Goal: Find specific page/section: Find specific page/section

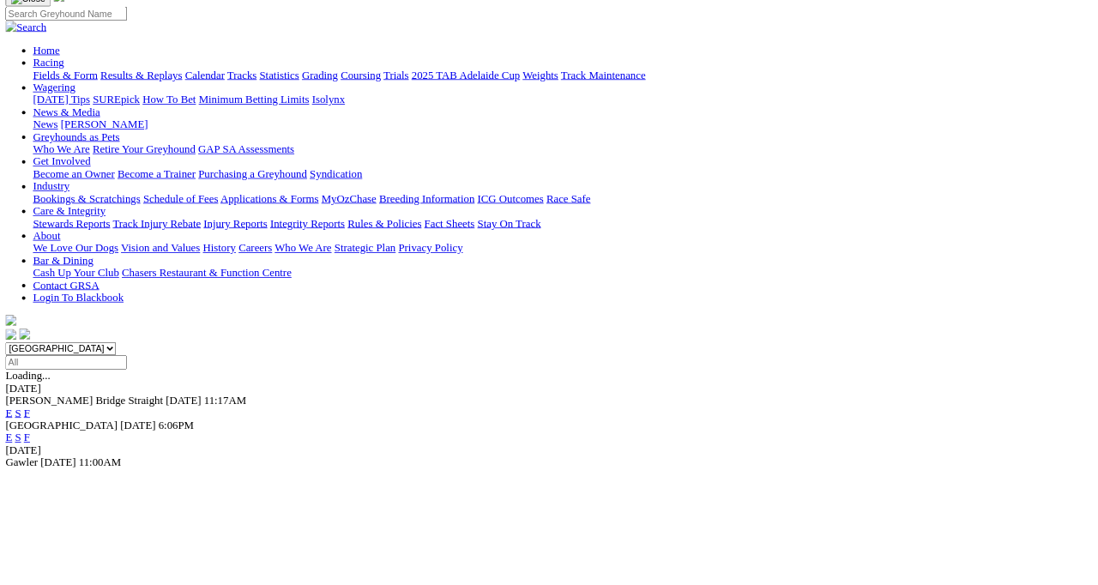
scroll to position [133, 0]
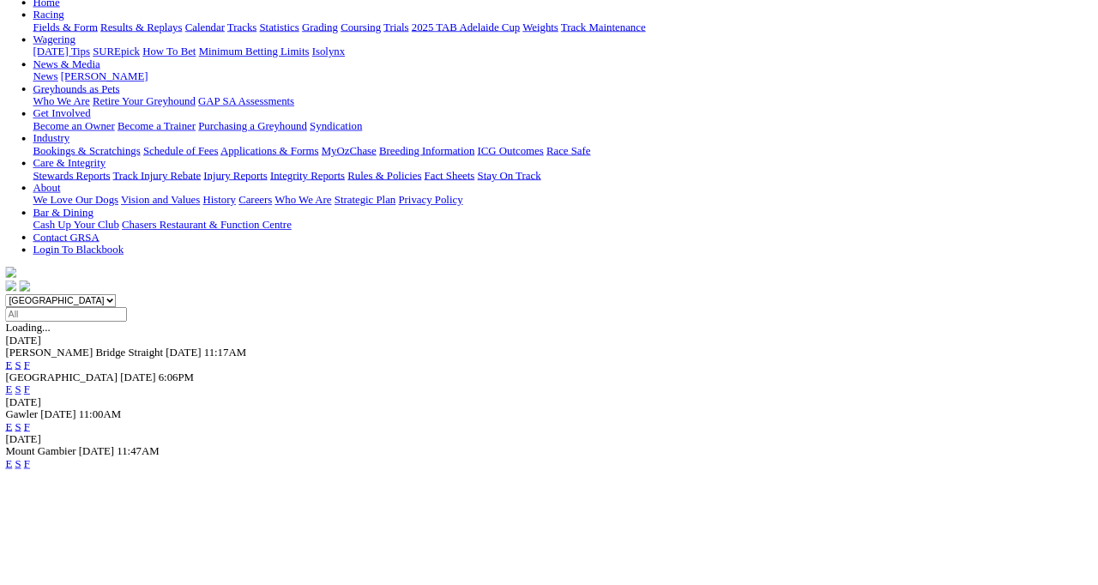
scroll to position [186, 0]
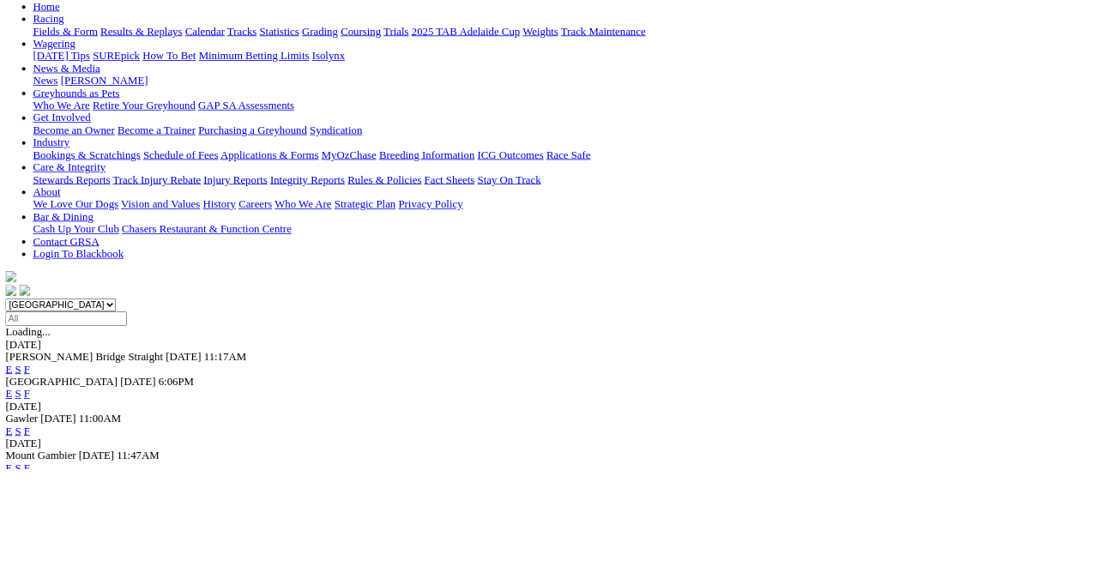
click at [38, 531] on link "F" at bounding box center [34, 538] width 8 height 15
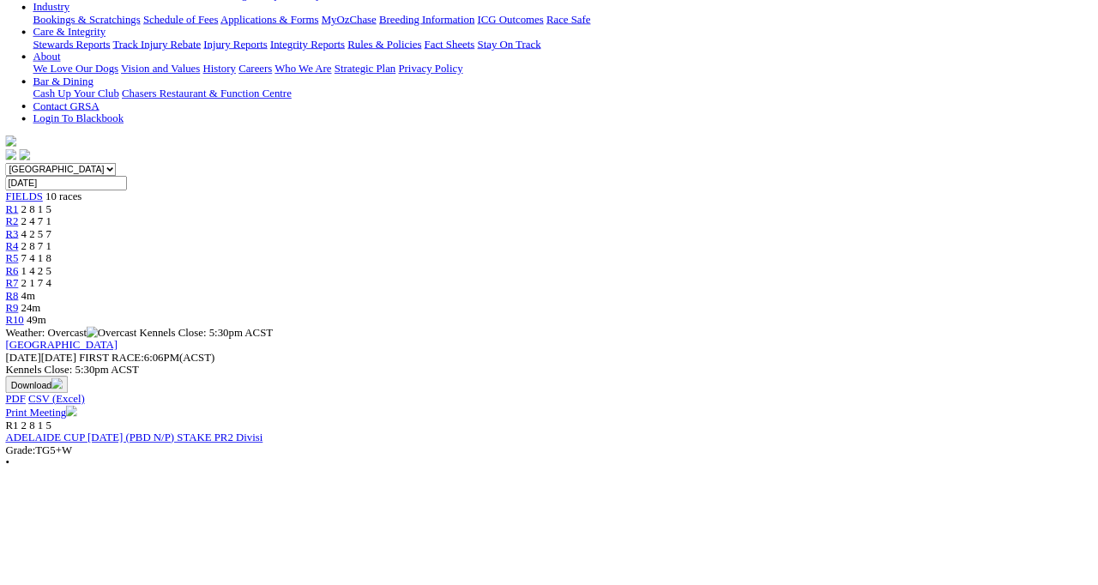
scroll to position [357, 0]
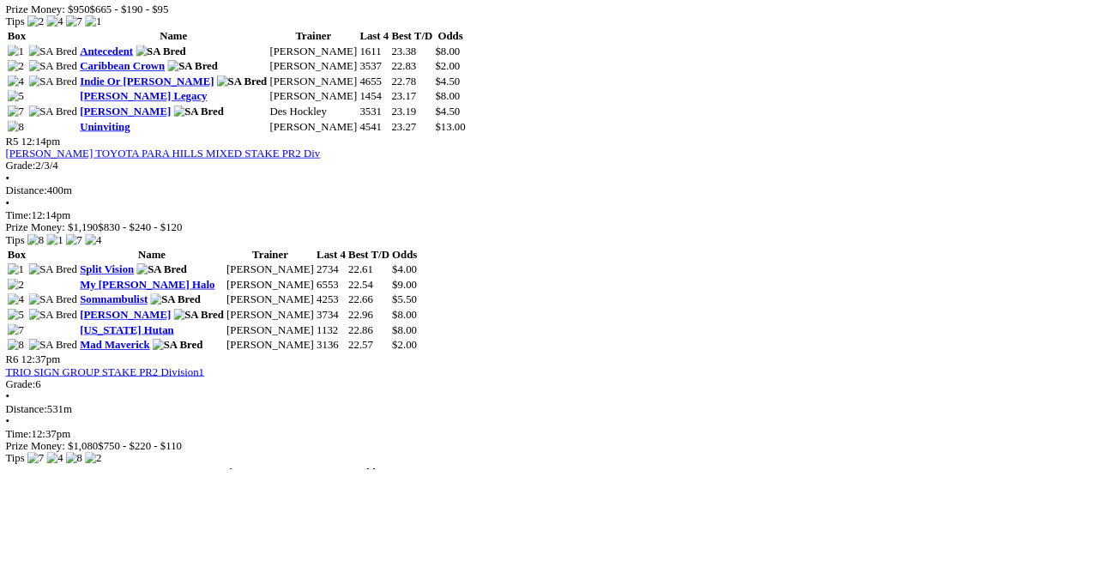
scroll to position [1776, 0]
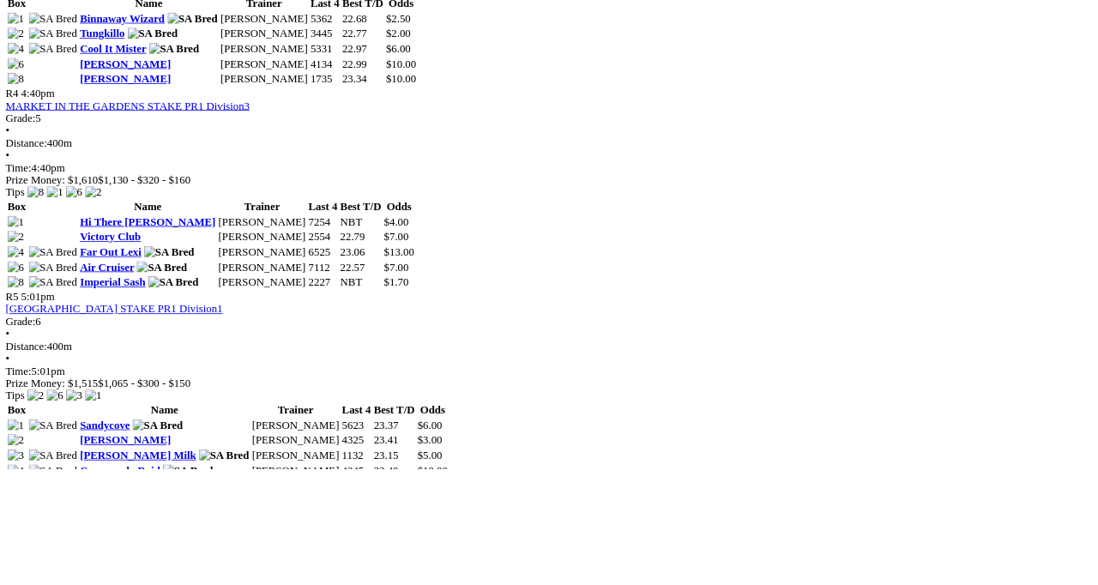
scroll to position [1619, 0]
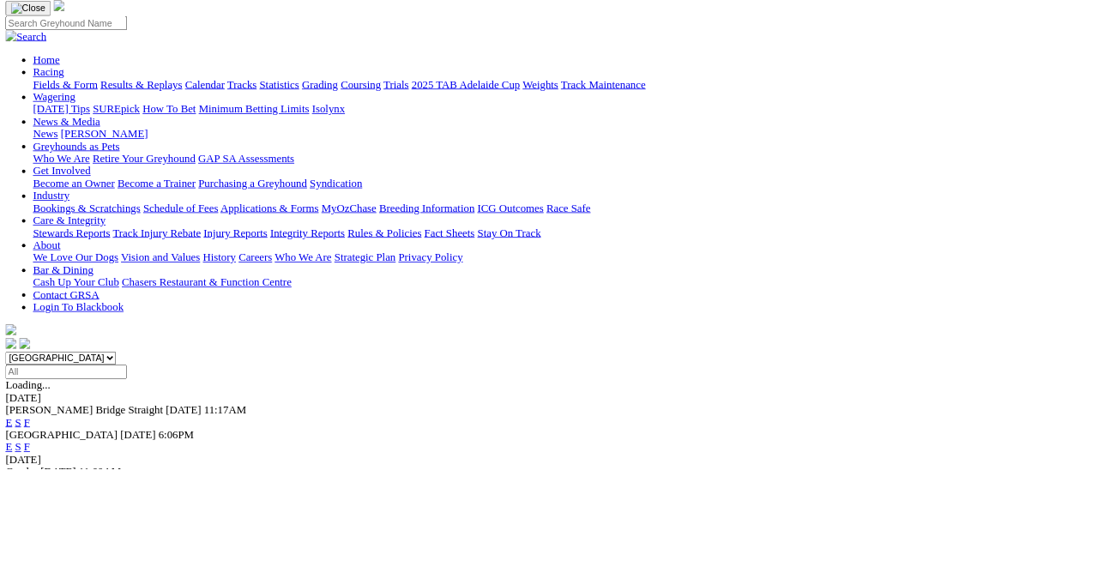
scroll to position [117, 0]
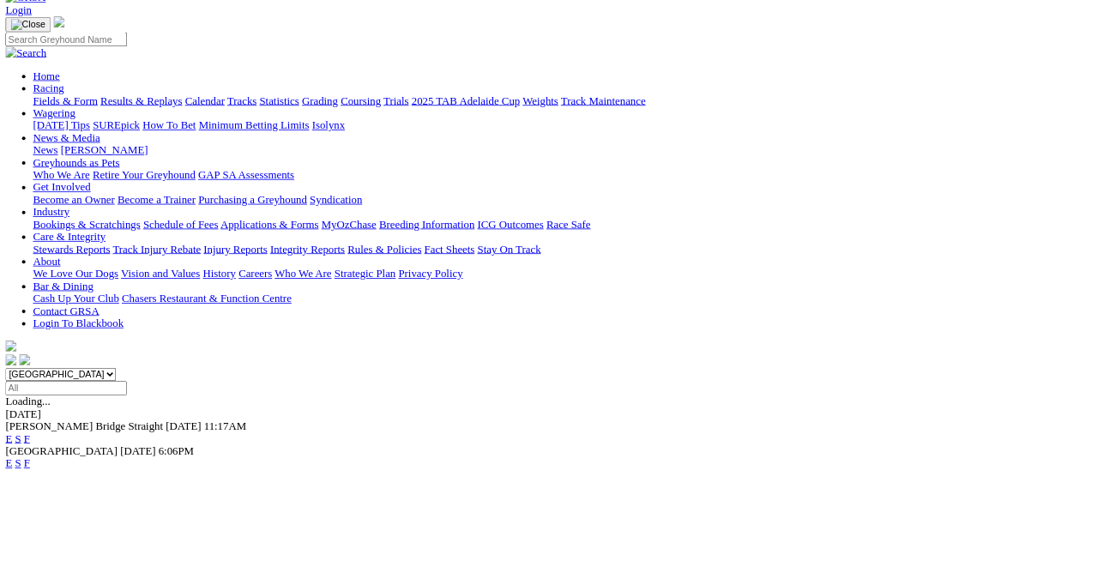
scroll to position [102, 0]
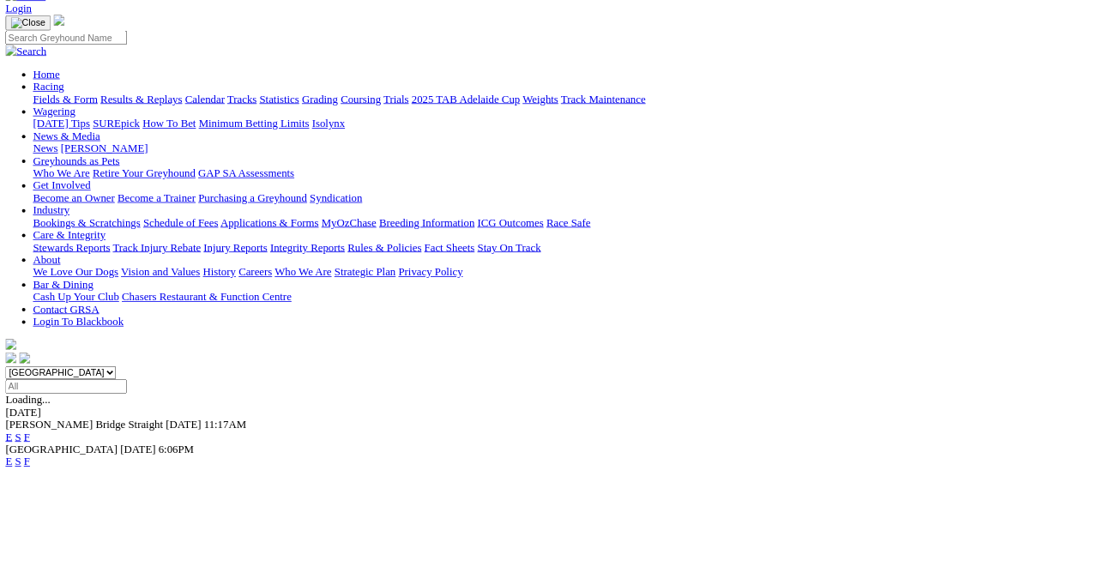
click at [38, 569] on link "F" at bounding box center [34, 576] width 8 height 15
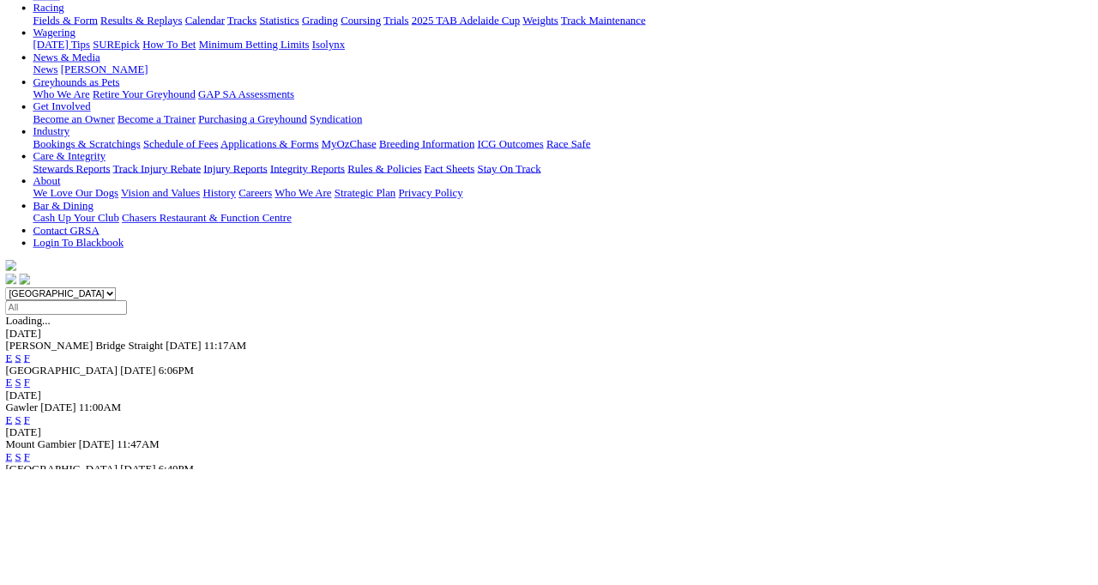
scroll to position [202, 0]
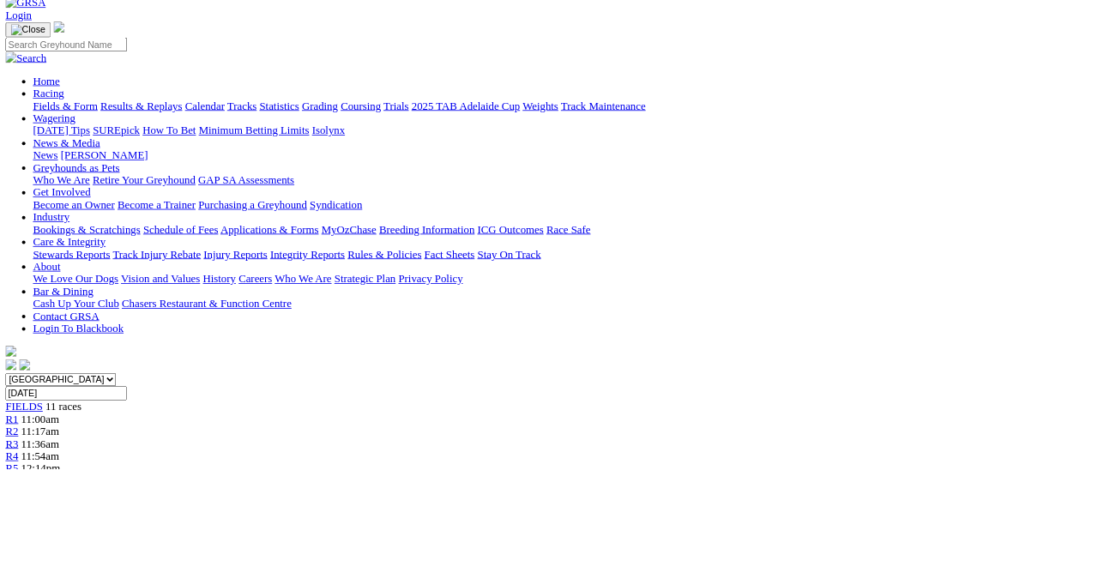
scroll to position [91, 0]
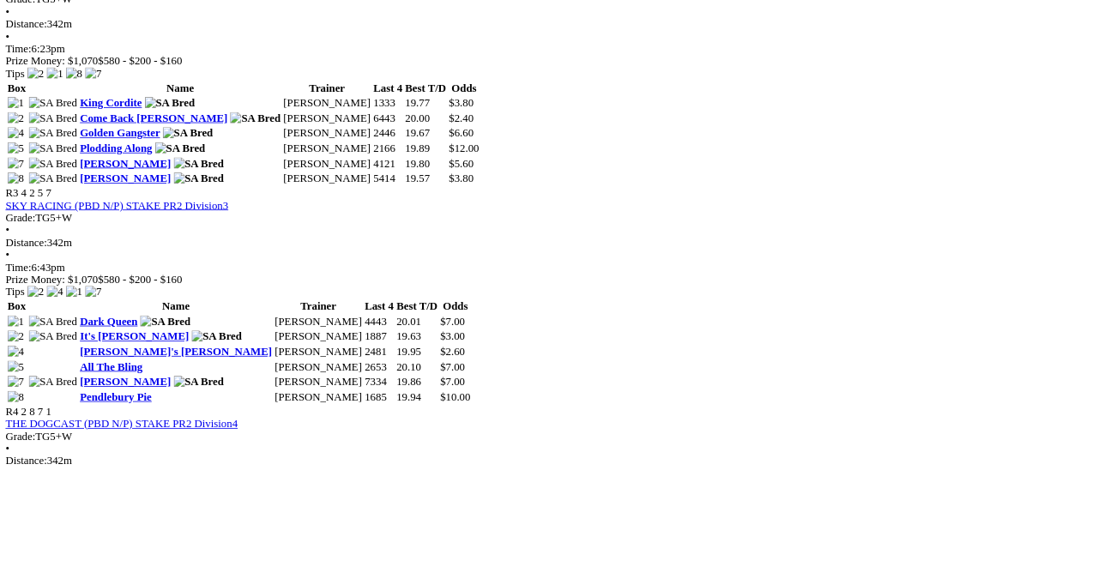
scroll to position [1192, 0]
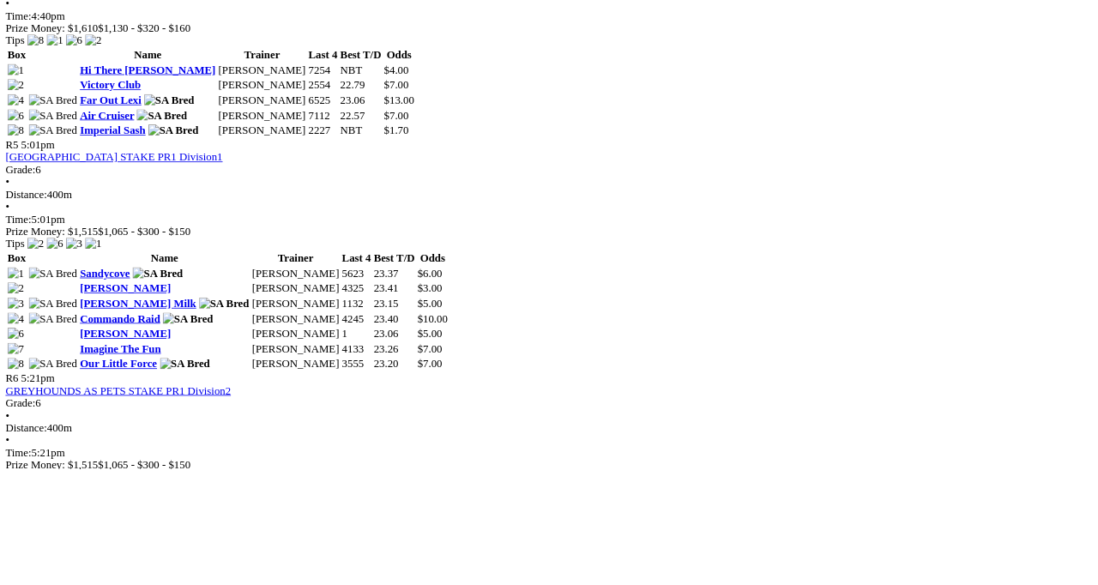
scroll to position [1724, 0]
